Goal: Transaction & Acquisition: Purchase product/service

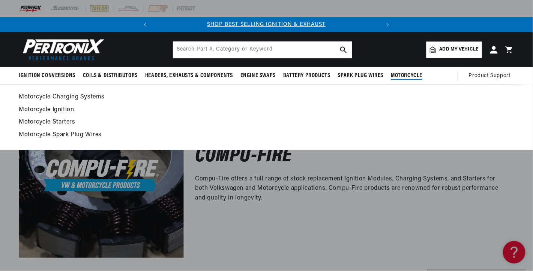
click at [49, 108] on link "Motorcycle Ignition" at bounding box center [266, 110] width 495 height 10
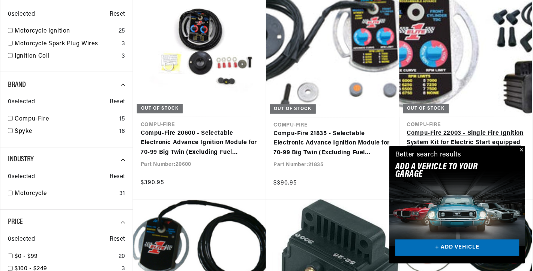
scroll to position [299, 0]
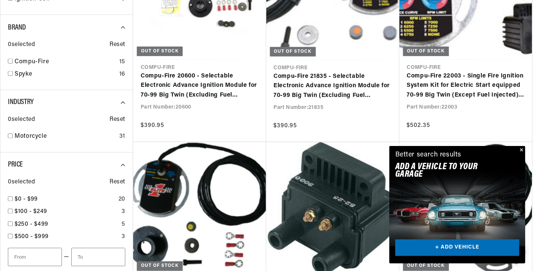
click at [521, 148] on button "Close" at bounding box center [520, 150] width 9 height 9
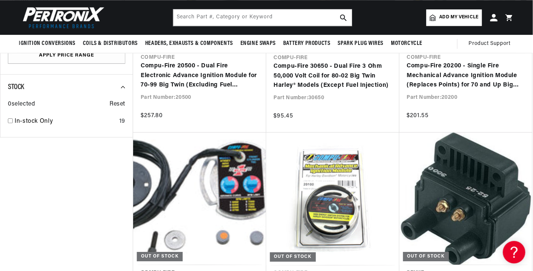
scroll to position [0, 227]
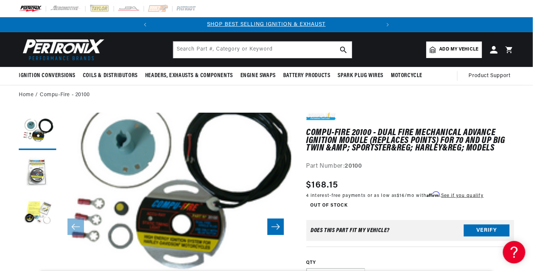
click at [37, 271] on button "Open media 1 in modal" at bounding box center [37, 275] width 0 height 0
